Goal: Complete application form: Complete application form

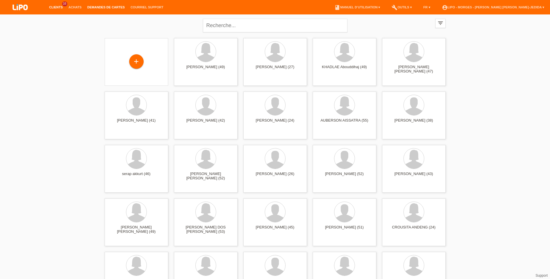
click at [108, 6] on link "Demandes de cartes" at bounding box center [105, 6] width 43 height 3
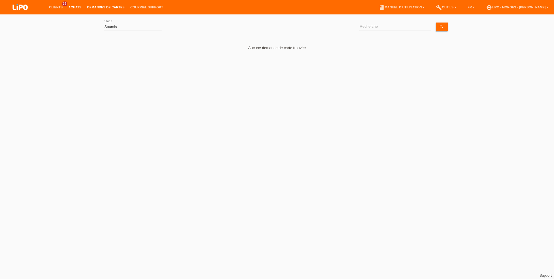
click at [70, 8] on link "Achats" at bounding box center [75, 6] width 19 height 3
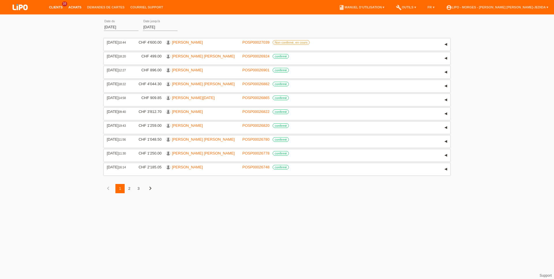
click at [56, 7] on link "Clients" at bounding box center [55, 6] width 19 height 3
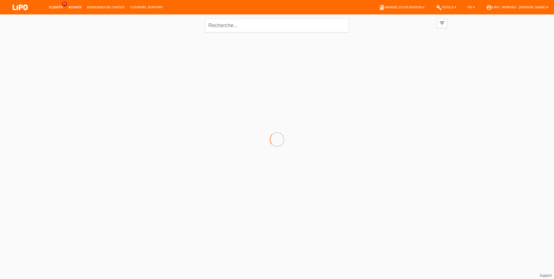
click at [72, 7] on link "Achats" at bounding box center [75, 6] width 19 height 3
click at [76, 5] on li "Achats" at bounding box center [75, 7] width 19 height 15
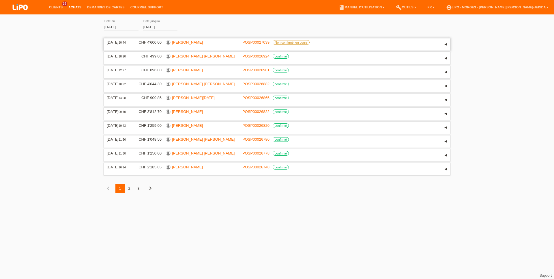
click at [181, 42] on link "[PERSON_NAME]" at bounding box center [187, 42] width 31 height 4
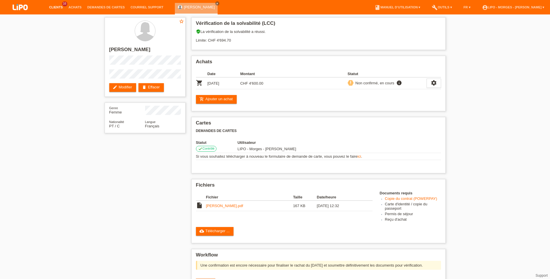
click at [58, 7] on link "Clients" at bounding box center [55, 6] width 19 height 3
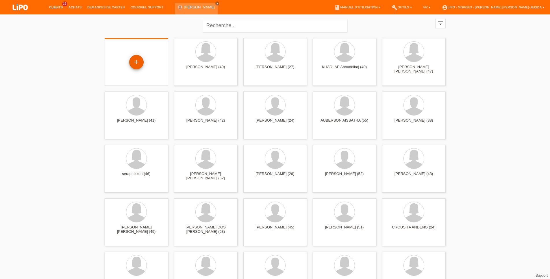
click at [132, 62] on div "+" at bounding box center [136, 62] width 14 height 10
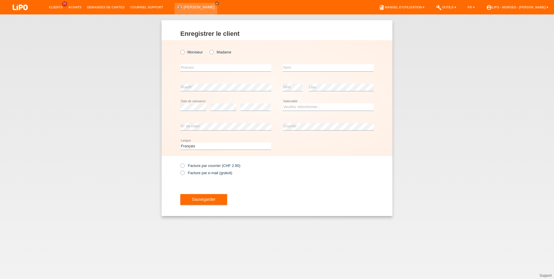
radio input "true"
click at [215, 50] on label "Madame" at bounding box center [221, 52] width 22 height 4
click at [213, 50] on input "Madame" at bounding box center [212, 52] width 4 height 4
radio input "true"
click at [199, 70] on input "text" at bounding box center [225, 67] width 91 height 7
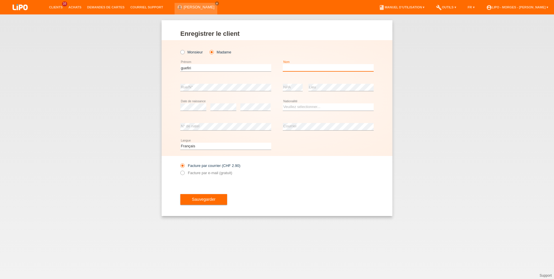
click at [289, 69] on input "text" at bounding box center [328, 67] width 91 height 7
drag, startPoint x: 208, startPoint y: 65, endPoint x: 159, endPoint y: 70, distance: 49.0
click at [180, 70] on input "guefiri" at bounding box center [225, 67] width 91 height 7
type input "irene"
click at [305, 65] on input "text" at bounding box center [328, 67] width 91 height 7
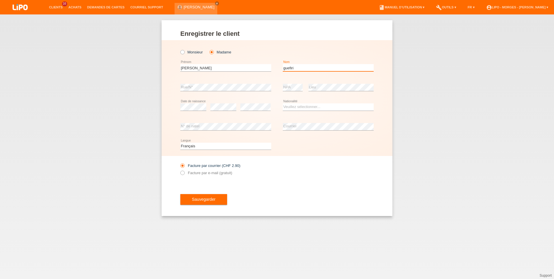
type input "guefiri"
click at [283, 103] on select "Veuillez sélectionner... Suisse Allemagne Autriche Liechtenstein ------------ A…" at bounding box center [328, 106] width 91 height 7
select select "CH"
click at [0, 0] on option "[GEOGRAPHIC_DATA]" at bounding box center [0, 0] width 0 height 0
click at [193, 175] on label "Facture par e-mail (gratuit)" at bounding box center [206, 173] width 52 height 4
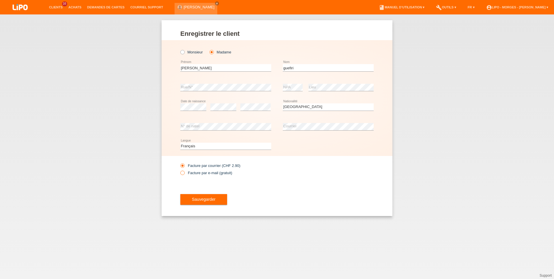
click at [184, 175] on input "Facture par e-mail (gratuit)" at bounding box center [182, 174] width 4 height 7
radio input "true"
drag, startPoint x: 193, startPoint y: 206, endPoint x: 193, endPoint y: 202, distance: 4.1
click at [193, 205] on button "Sauvegarder" at bounding box center [203, 199] width 47 height 11
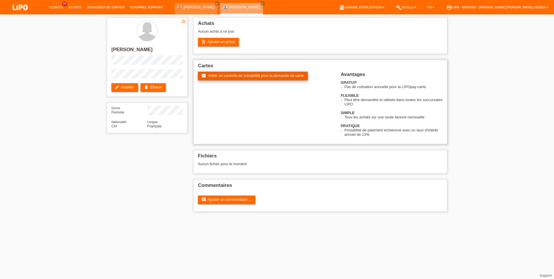
click at [231, 79] on link "fact_check Initier un contrôle de solvabilité pour la demande de carte" at bounding box center [253, 76] width 110 height 9
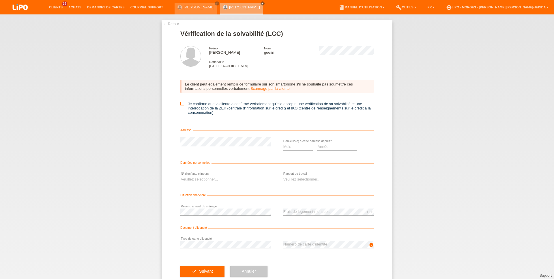
click at [180, 105] on icon at bounding box center [182, 104] width 4 height 4
click at [180, 105] on input "Je confirme que la cliente a confirmé verbalement qu'elle accepte une vérificat…" at bounding box center [182, 104] width 4 height 4
checkbox input "true"
click at [283, 143] on select "Mois 01 02 03 04 05 06 07 08 09 10" at bounding box center [298, 146] width 30 height 7
select select "10"
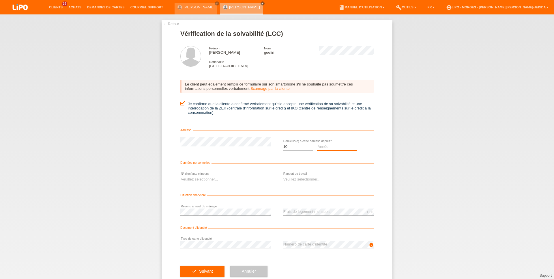
click at [317, 143] on select "Année 2025 2024 2023 2022 2021 2020 2019 2018 2017 2016 2015 2014 2013 2012 201…" at bounding box center [337, 146] width 40 height 7
select select "2009"
click at [180, 176] on select "Veuillez sélectionner... 0 1 2 3 4 5 6 7 8 9" at bounding box center [225, 179] width 91 height 7
select select "2"
click at [283, 176] on select "Veuillez sélectionner... A durée indéterminée A durée déterminée Apprenti/étudi…" at bounding box center [328, 179] width 91 height 7
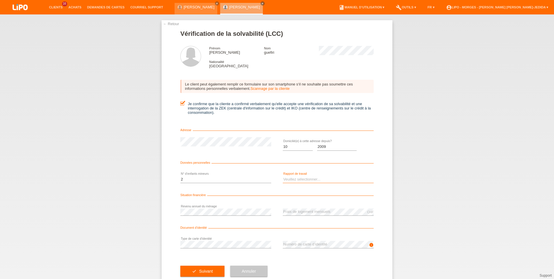
select select "UNLIMITED"
click at [0, 0] on option "A durée indéterminée" at bounding box center [0, 0] width 0 height 0
click at [192, 276] on button "check Suivant" at bounding box center [202, 271] width 44 height 11
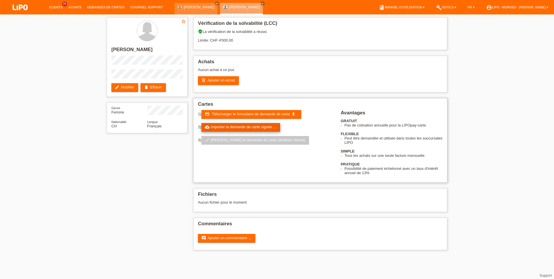
click at [238, 131] on link "cloud_upload Importer la demande de carte signée ..." at bounding box center [241, 127] width 79 height 9
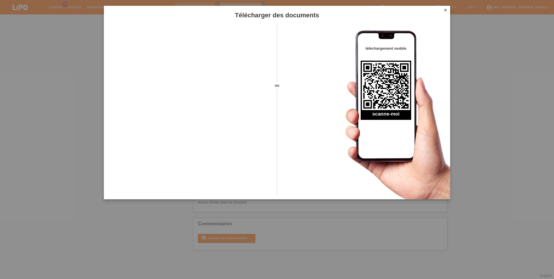
click at [447, 10] on icon "close" at bounding box center [446, 10] width 5 height 5
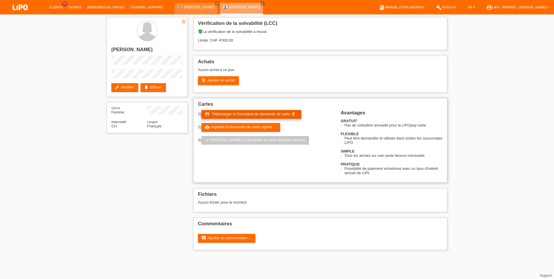
click at [248, 114] on span "Télécharger le formulaire de demande de carte" at bounding box center [251, 114] width 78 height 4
click at [259, 127] on link "cloud_upload Importer la demande de carte signée ..." at bounding box center [241, 127] width 79 height 9
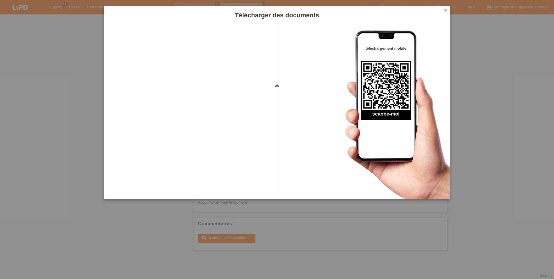
click at [445, 10] on icon "close" at bounding box center [446, 10] width 5 height 5
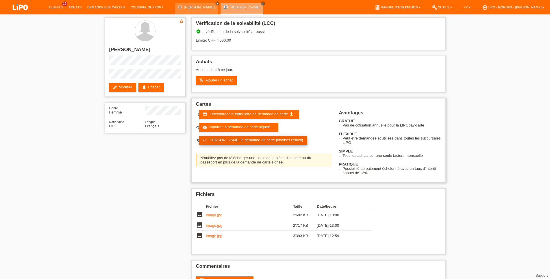
click at [234, 143] on link "check Soumettre la demande de carte (finaliser l’envoi)" at bounding box center [253, 140] width 108 height 9
